Goal: Information Seeking & Learning: Understand process/instructions

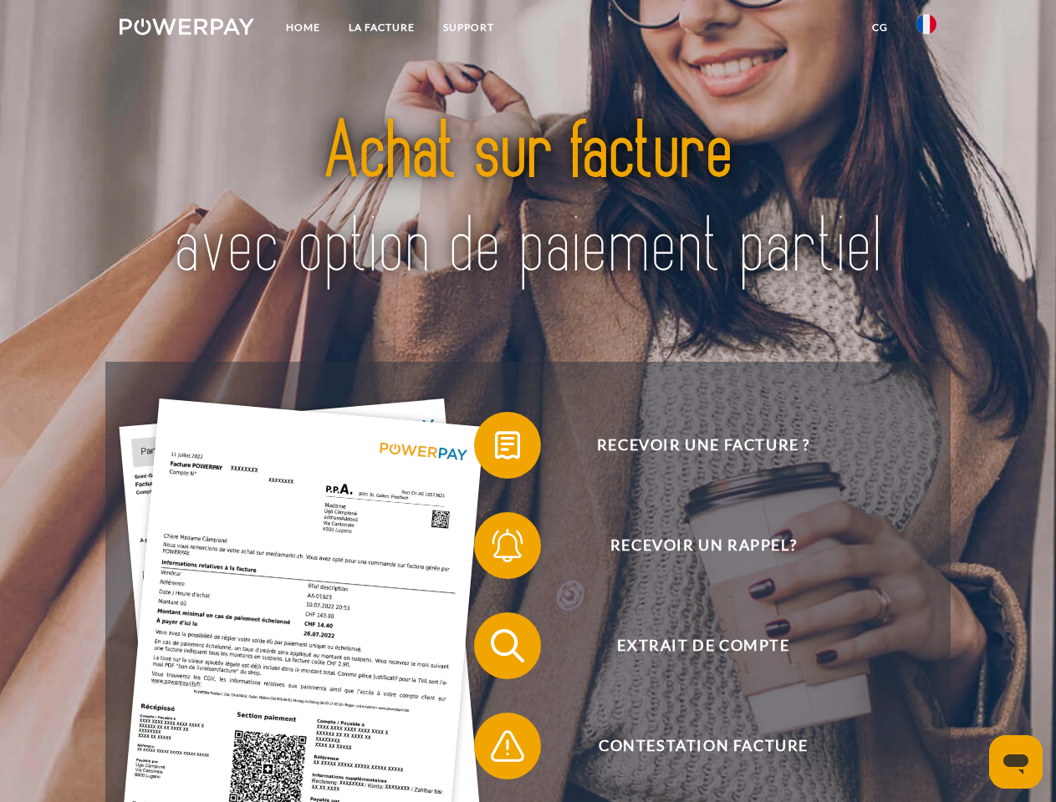
click at [186, 29] on img at bounding box center [187, 26] width 135 height 17
click at [926, 29] on img at bounding box center [926, 24] width 20 height 20
click at [879, 28] on link "CG" at bounding box center [880, 28] width 44 height 30
click at [495, 449] on span at bounding box center [483, 446] width 84 height 84
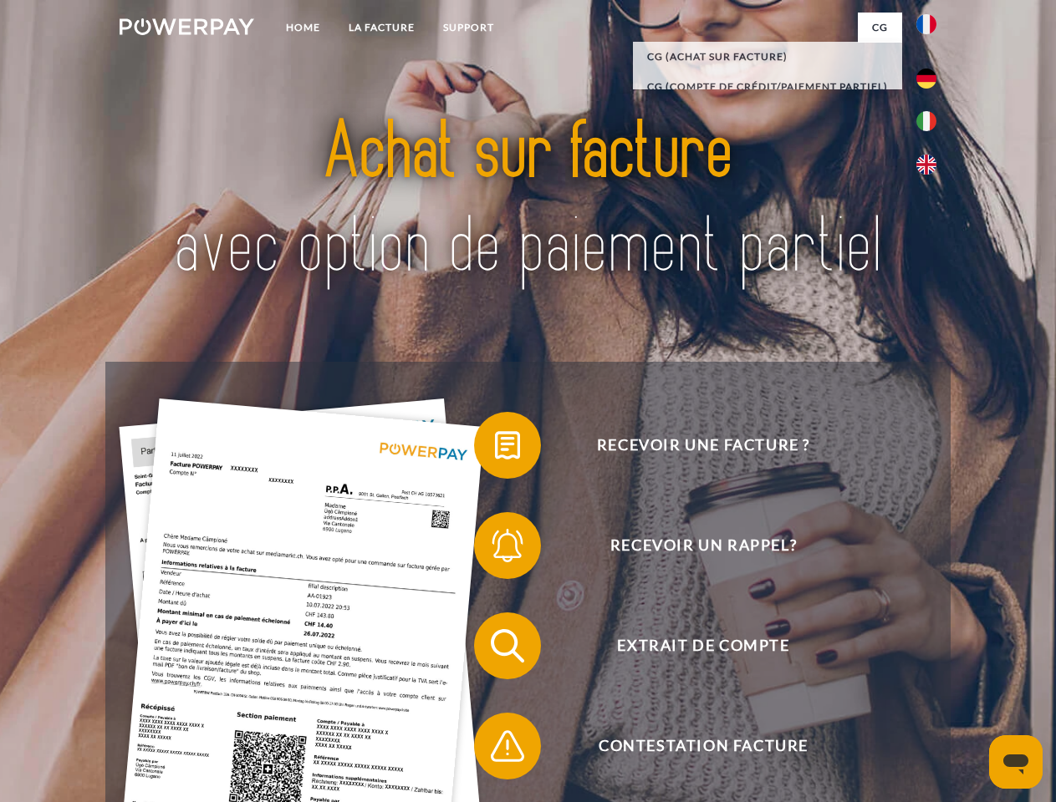
click at [495, 549] on span at bounding box center [483, 546] width 84 height 84
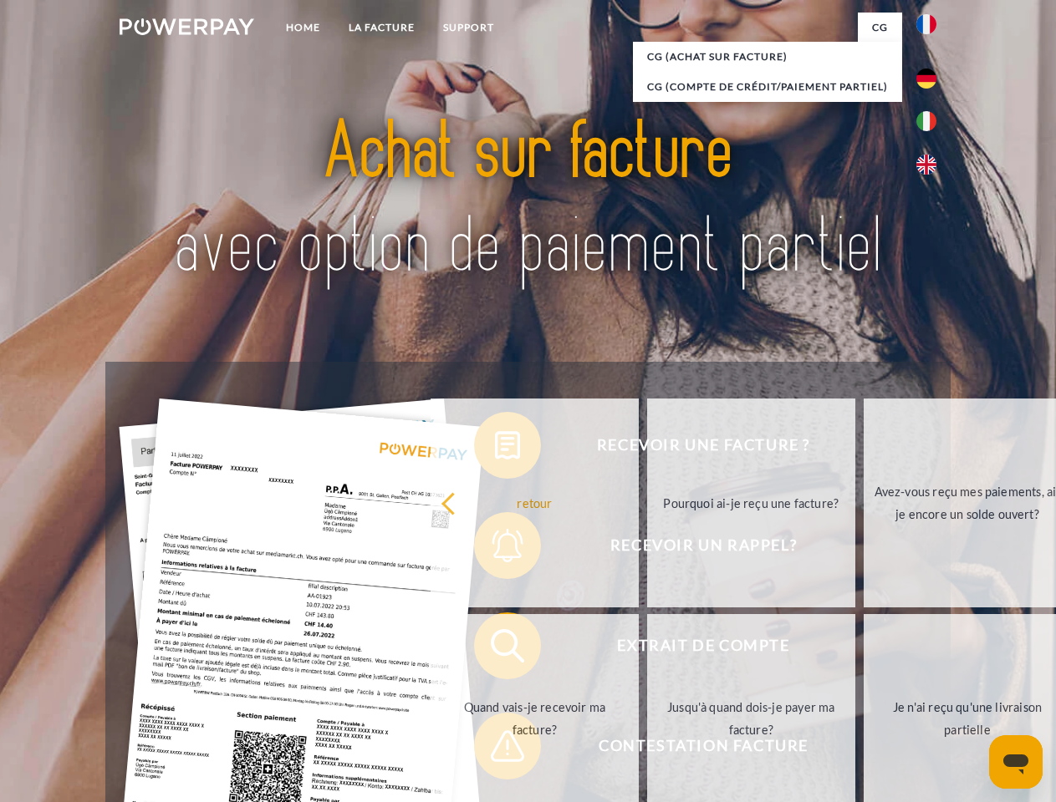
click at [647, 650] on link "Jusqu'à quand dois-je payer ma facture?" at bounding box center [751, 718] width 208 height 209
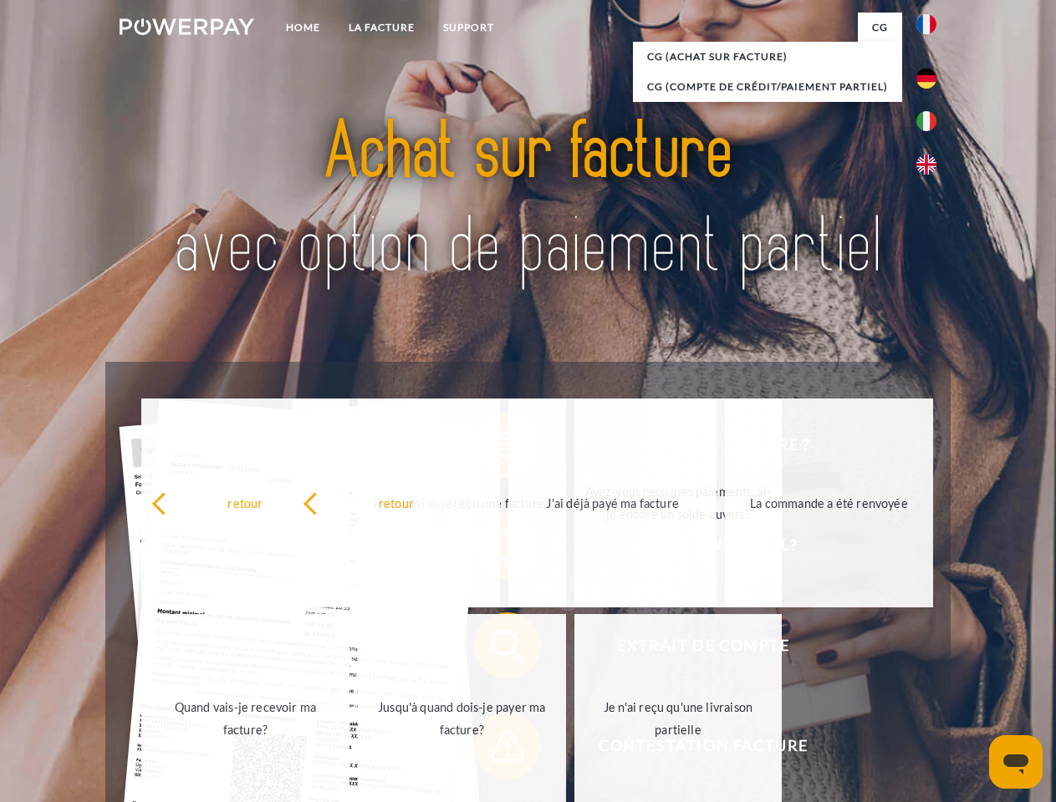
click at [495, 750] on span at bounding box center [483, 747] width 84 height 84
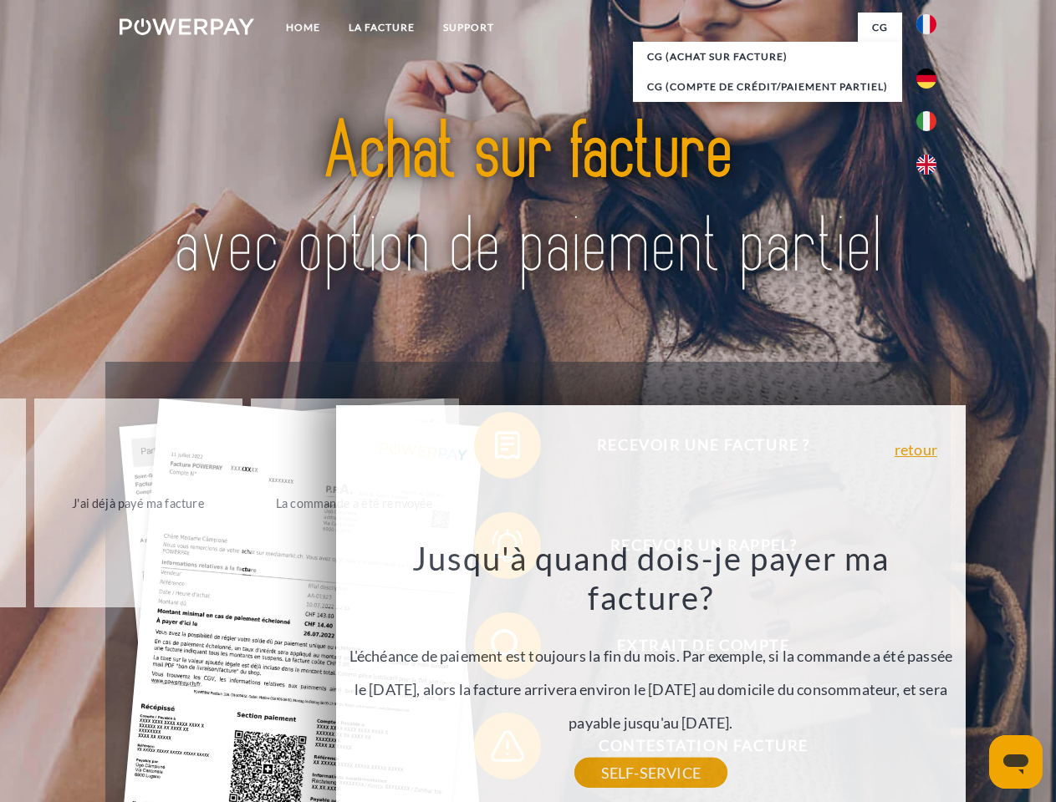
click at [1016, 762] on icon "Ouvrir la fenêtre de messagerie" at bounding box center [1015, 765] width 25 height 20
